Goal: Information Seeking & Learning: Learn about a topic

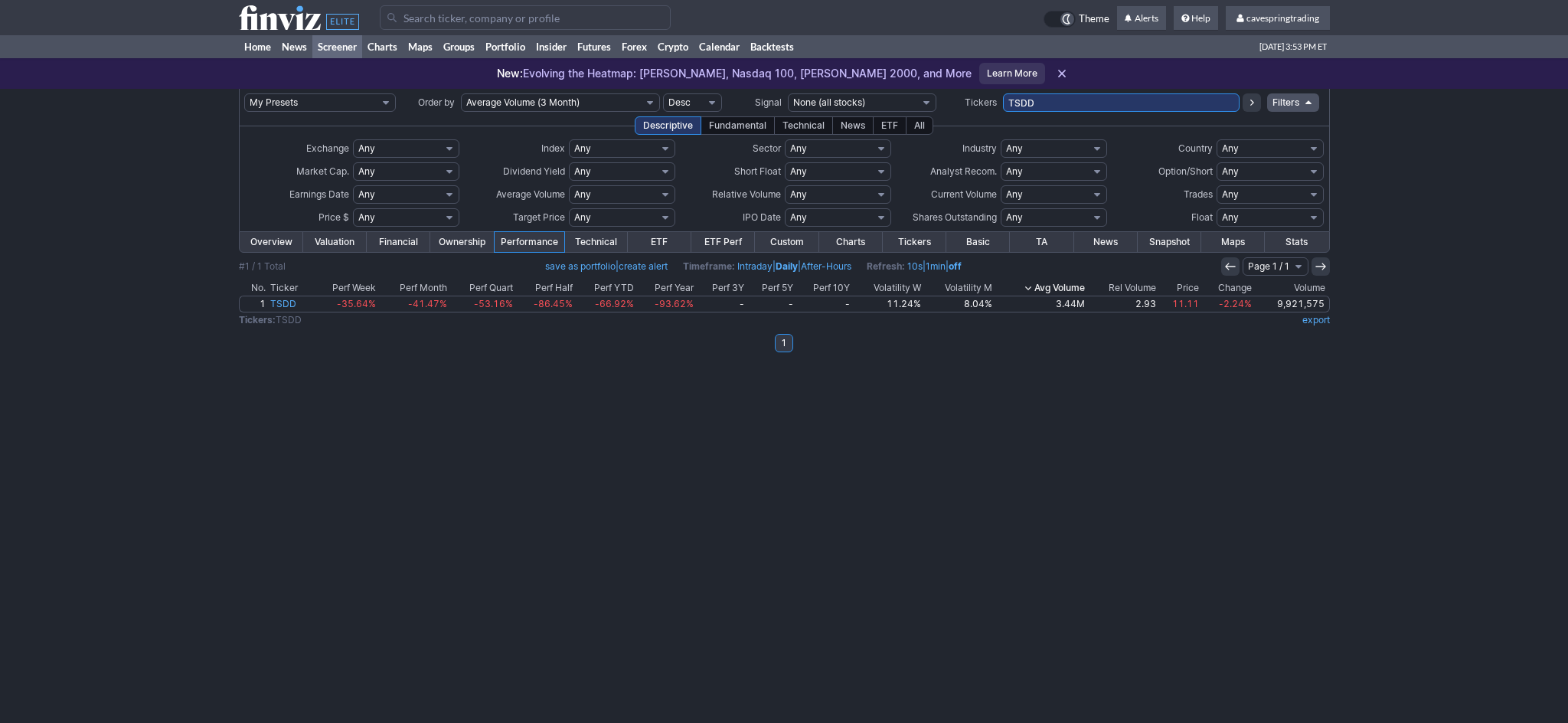
click at [982, 105] on tr "My Presets -Save Screen -Edit Screens s: RATIO USE s: RATIO s: stock screen s: …" at bounding box center [784, 103] width 1090 height 28
click at [1028, 104] on input "TSDD" at bounding box center [1121, 103] width 236 height 19
type input "vti,usmv,mtum,qual,vug,vym,vb,vbre,jspe,usrt,vea,efav,fndf,imtm,iqlt,schd,fndc,…"
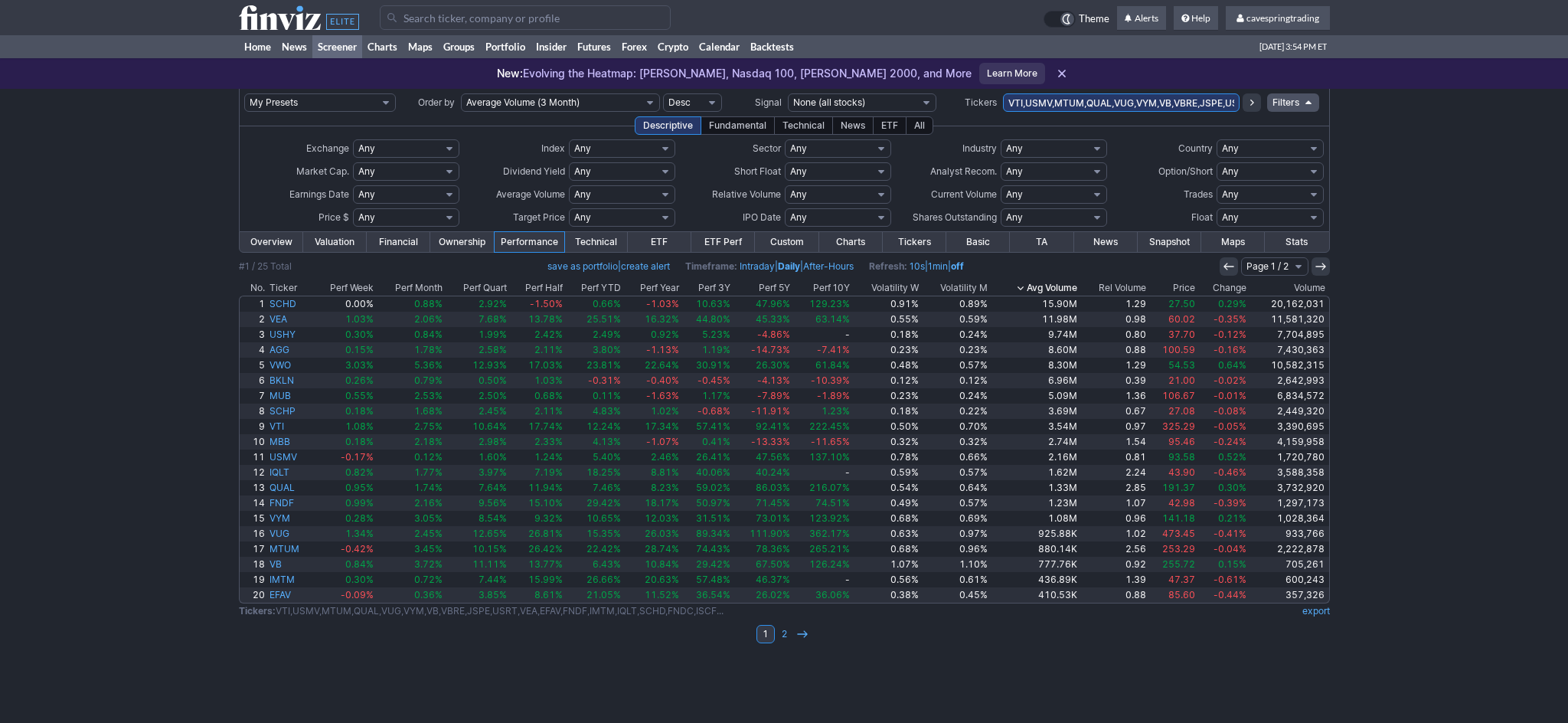
click at [1192, 288] on th "Price" at bounding box center [1173, 288] width 50 height 15
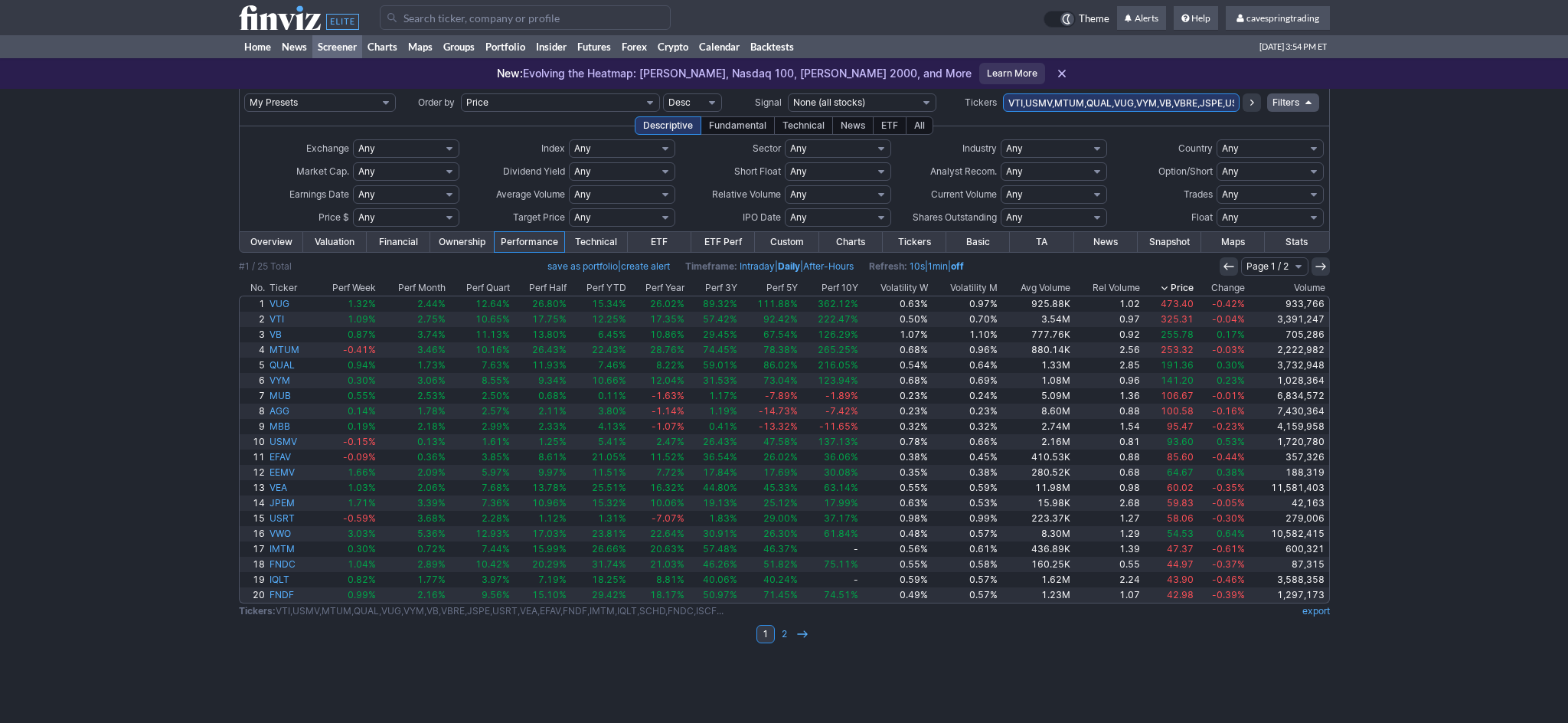
click at [1192, 288] on th "Price" at bounding box center [1169, 288] width 54 height 15
